Goal: Information Seeking & Learning: Learn about a topic

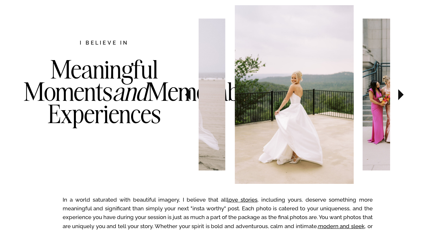
scroll to position [342, 0]
click at [401, 96] on icon at bounding box center [400, 94] width 5 height 11
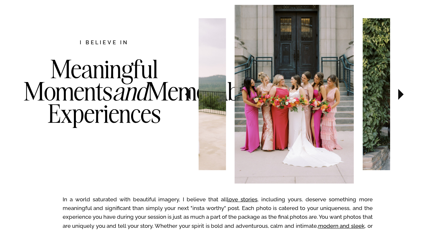
click at [401, 96] on icon at bounding box center [400, 94] width 5 height 11
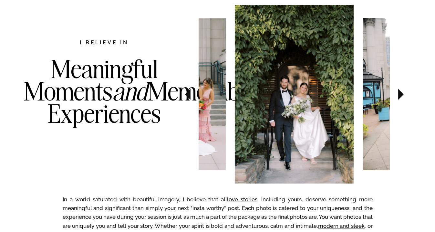
click at [401, 96] on icon at bounding box center [400, 94] width 5 height 11
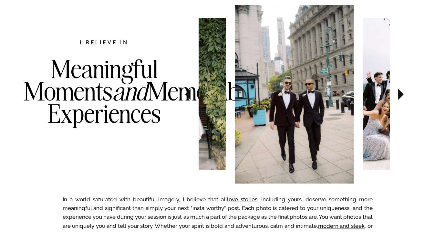
click at [401, 96] on icon at bounding box center [400, 94] width 5 height 11
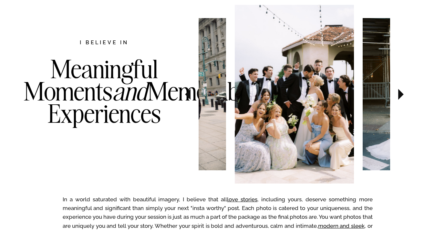
click at [401, 96] on icon at bounding box center [400, 94] width 5 height 11
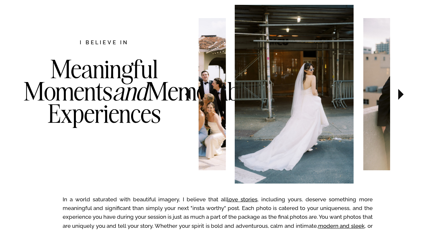
click at [401, 96] on icon at bounding box center [400, 94] width 5 height 11
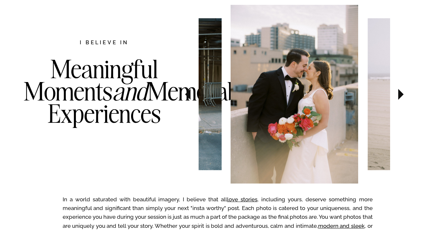
click at [401, 96] on icon at bounding box center [400, 94] width 5 height 11
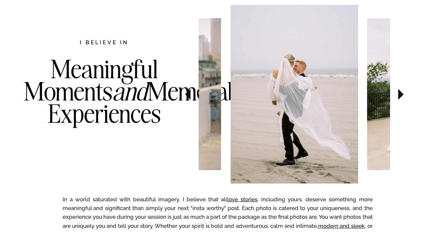
click at [401, 96] on icon at bounding box center [400, 94] width 5 height 11
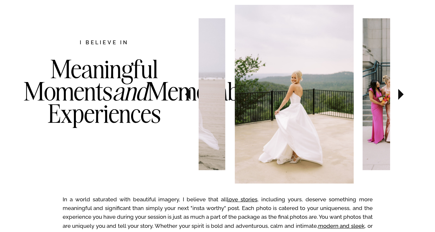
click at [401, 96] on icon at bounding box center [400, 94] width 5 height 11
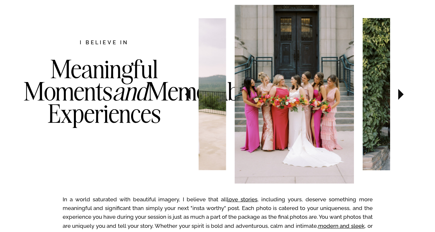
click at [401, 96] on icon at bounding box center [400, 94] width 5 height 11
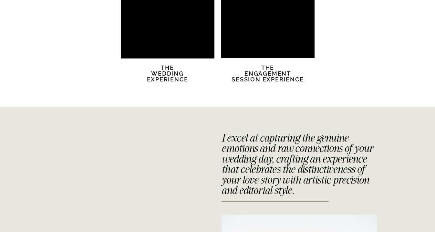
scroll to position [1360, 0]
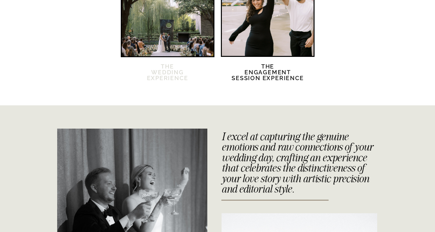
click at [166, 83] on h2 "The Wedding Experience" at bounding box center [168, 76] width 56 height 25
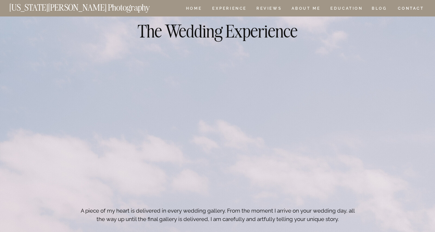
scroll to position [2006, 0]
